Goal: Task Accomplishment & Management: Use online tool/utility

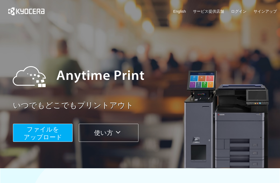
click at [57, 135] on span "ファイルを ​​アップロード" at bounding box center [43, 133] width 39 height 15
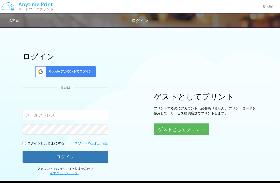
click at [202, 128] on button "ゲストとしてプリント" at bounding box center [181, 130] width 55 height 12
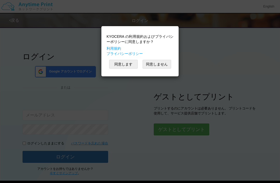
click at [128, 64] on button "同意します" at bounding box center [123, 64] width 28 height 9
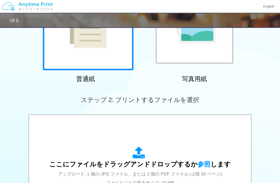
scroll to position [129, 0]
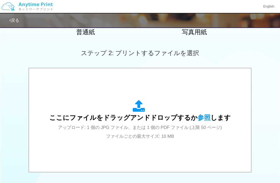
click at [203, 119] on span "参照" at bounding box center [203, 117] width 13 height 7
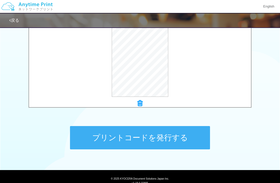
scroll to position [194, 0]
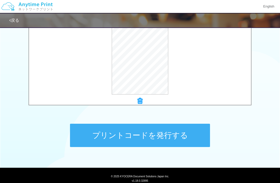
click at [181, 138] on button "プリントコードを発行する" at bounding box center [140, 135] width 140 height 23
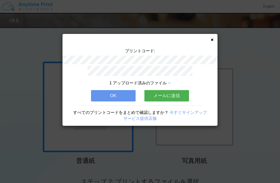
click at [177, 96] on button "メールに送信" at bounding box center [166, 95] width 45 height 11
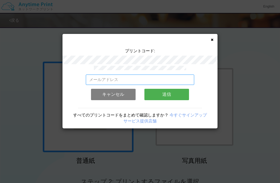
click at [176, 79] on input "email" at bounding box center [140, 80] width 109 height 10
type input "[EMAIL_ADDRESS][DOMAIN_NAME]"
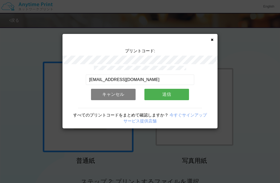
click at [174, 94] on button "送信" at bounding box center [166, 94] width 45 height 11
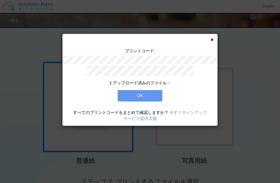
click at [150, 94] on button "OK" at bounding box center [140, 95] width 45 height 11
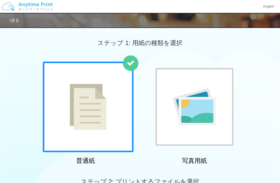
scroll to position [17, 0]
